Goal: Task Accomplishment & Management: Use online tool/utility

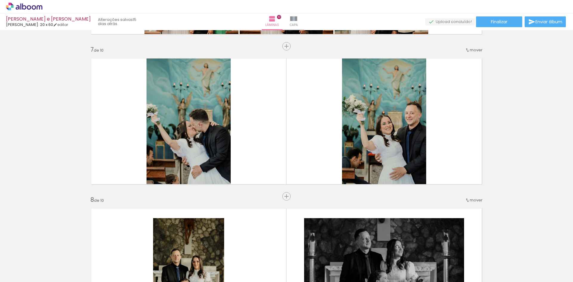
scroll to position [893, 0]
